Goal: Information Seeking & Learning: Learn about a topic

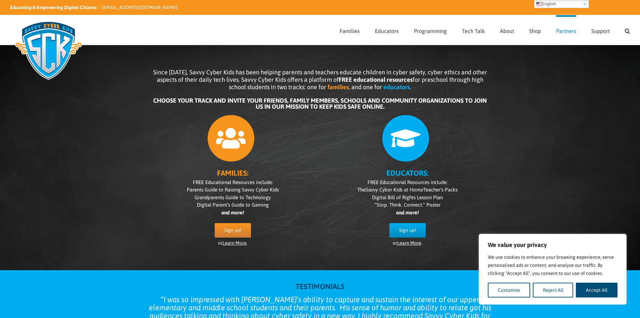
click at [567, 30] on span "Partners" at bounding box center [566, 30] width 20 height 5
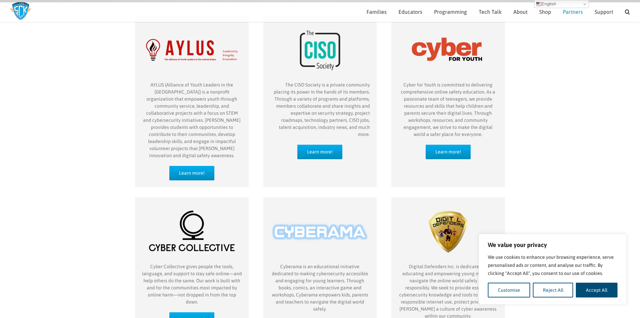
scroll to position [29, 0]
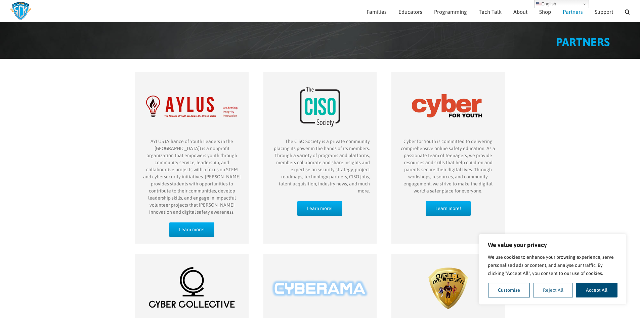
click at [547, 289] on button "Reject All" at bounding box center [553, 289] width 41 height 15
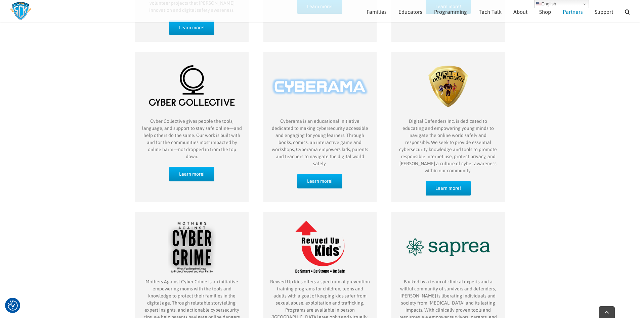
scroll to position [331, 0]
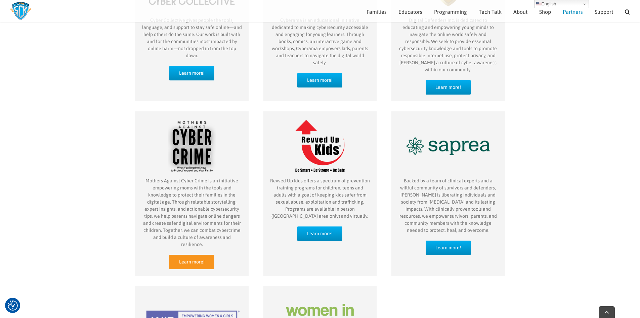
click at [205, 254] on link "Learn more!" at bounding box center [191, 261] width 45 height 14
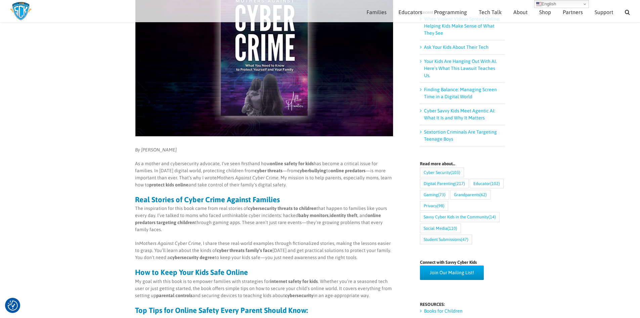
scroll to position [128, 0]
